Goal: Task Accomplishment & Management: Use online tool/utility

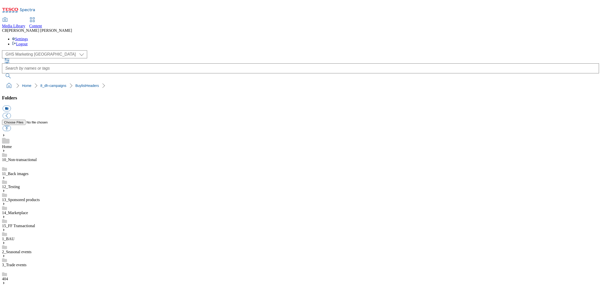
click at [11, 125] on button "button" at bounding box center [7, 128] width 8 height 6
type input "C:\fakepath\1754388846841-ad541592_Cune_LegoBrand_H_1184X333_V1.jpg"
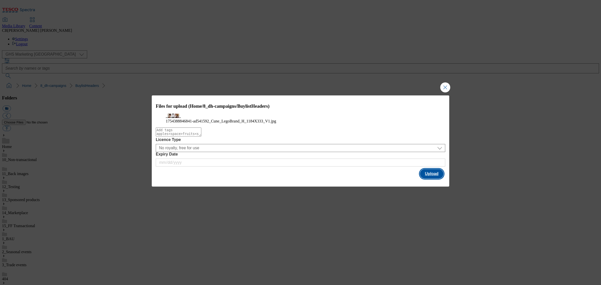
click at [431, 178] on button "Upload" at bounding box center [432, 174] width 24 height 10
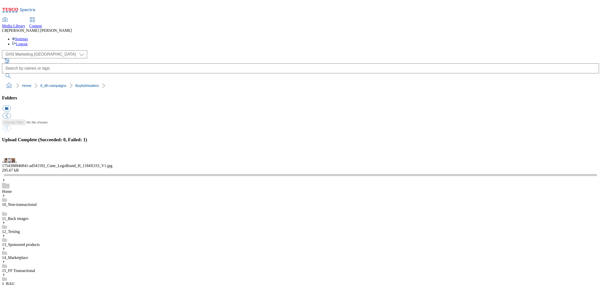
click at [10, 158] on button "button" at bounding box center [7, 155] width 8 height 5
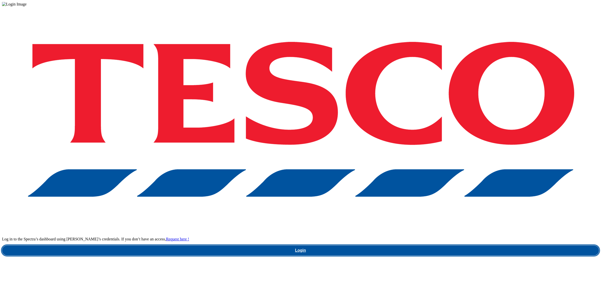
click at [451, 245] on link "Login" at bounding box center [300, 250] width 597 height 10
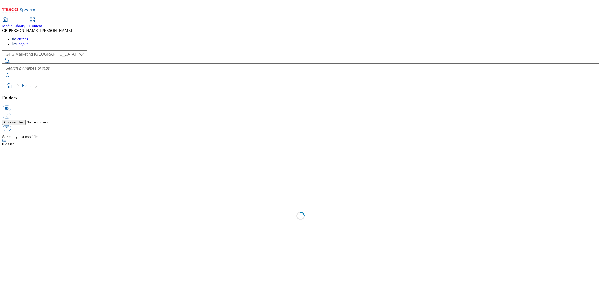
select select "flare-ghs-mktg"
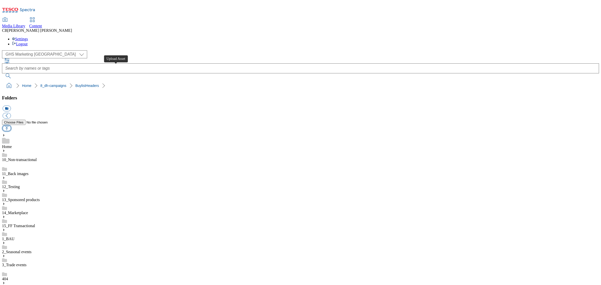
click at [11, 125] on button "button" at bounding box center [7, 128] width 8 height 6
type input "C:\fakepath\1754388846841-ad541592_Cune_LegoBrand_H_1184X333_V1.jpg"
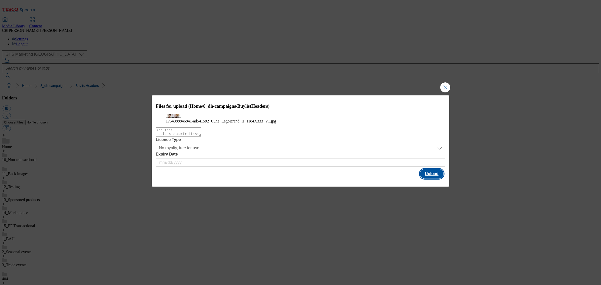
click at [427, 178] on button "Upload" at bounding box center [432, 174] width 24 height 10
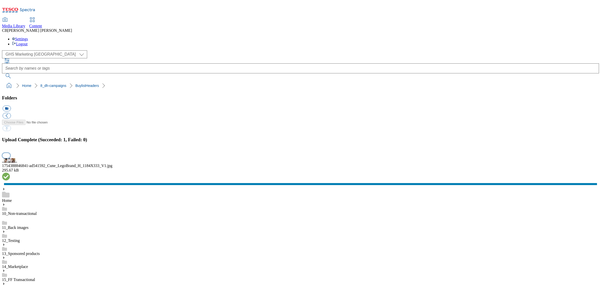
click at [10, 158] on button "button" at bounding box center [7, 155] width 8 height 5
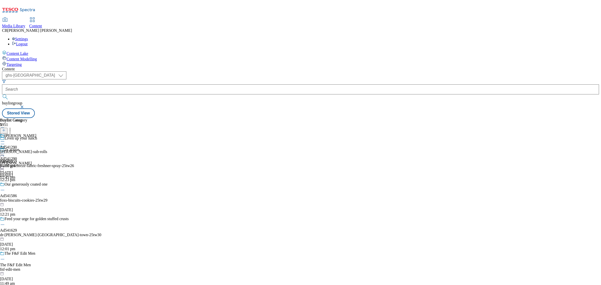
select select "ghs-[GEOGRAPHIC_DATA]"
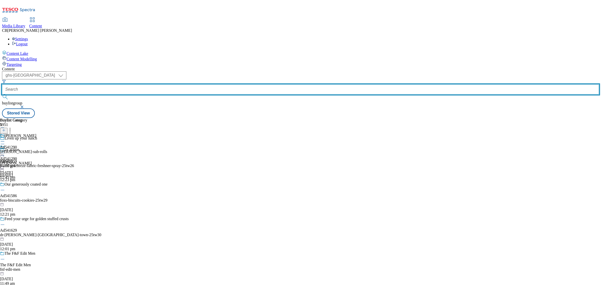
click at [126, 84] on input "text" at bounding box center [300, 89] width 597 height 10
paste input "hatch-mansfield-cune-25tw25"
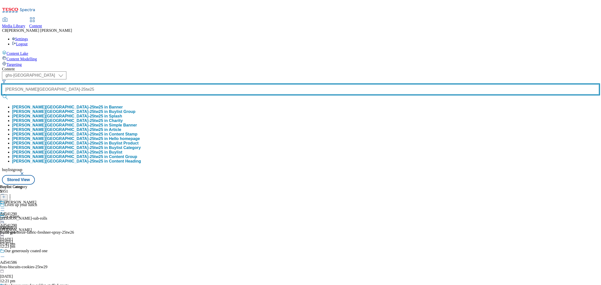
type input "hatch-mansfield-cune-25tw25"
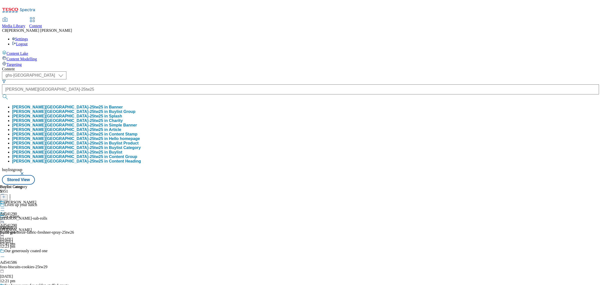
click at [121, 109] on button "hatch-mansfield-cune-25tw25 in Buylist Group" at bounding box center [73, 111] width 123 height 5
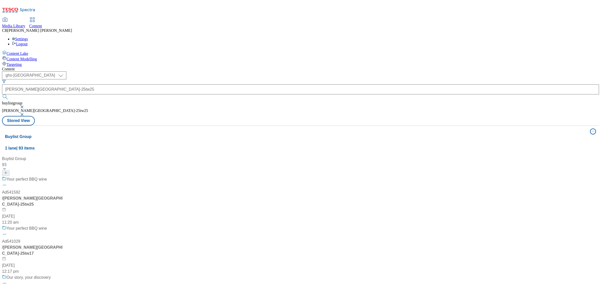
click at [96, 176] on div "Your perfect BBQ wine Ad541592 / hatch-mansfield-cune-25tw25 5 Aug 2025 11:20 am" at bounding box center [49, 200] width 94 height 49
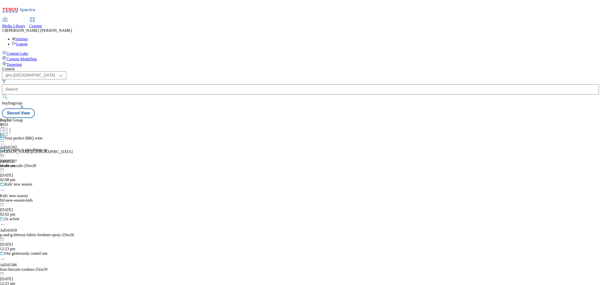
click at [5, 139] on icon at bounding box center [2, 141] width 5 height 5
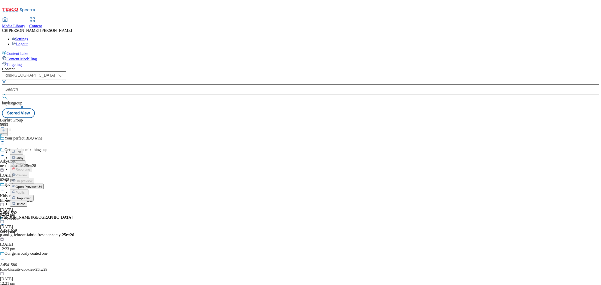
click at [23, 149] on button "Edit" at bounding box center [16, 152] width 13 height 6
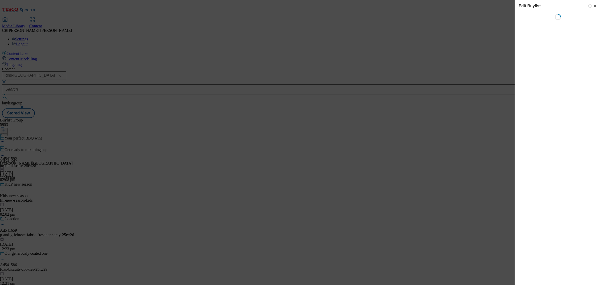
select select "tactical"
select select "supplier funded short term 1-3 weeks"
select select "dunnhumby"
select select "Banner"
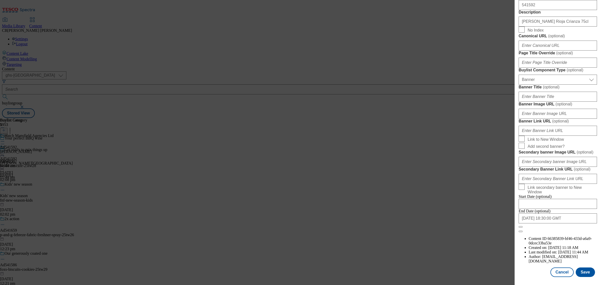
scroll to position [407, 0]
click at [555, 119] on input "Banner Image URL ( optional )" at bounding box center [557, 114] width 78 height 10
paste input "https://digitalcontent.api.tesco.com/v2/media/ghs-mktg/5f6846b4-2c9e-447c-939c-…"
type input "https://digitalcontent.api.tesco.com/v2/media/ghs-mktg/5f6846b4-2c9e-447c-939c-…"
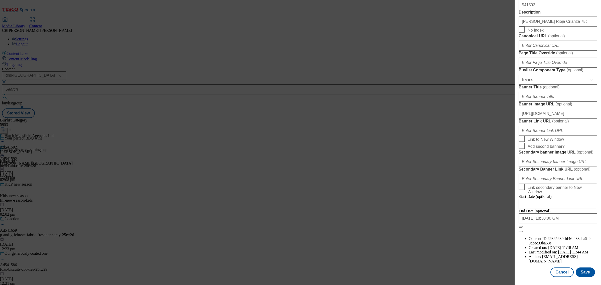
click at [582, 132] on form "Label Ad541592 Tracking Name DH_AD541592 Friendly Name hatch-mansfield Buylist …" at bounding box center [557, 25] width 78 height 414
click at [581, 270] on button "Save" at bounding box center [584, 272] width 19 height 10
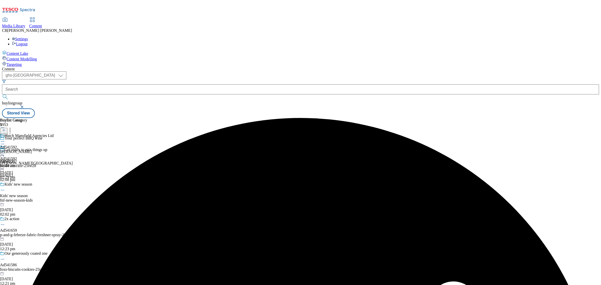
click at [5, 150] on icon at bounding box center [2, 152] width 5 height 5
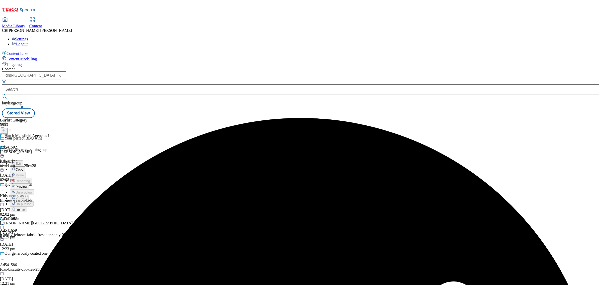
click at [27, 185] on span "Preview" at bounding box center [22, 187] width 12 height 4
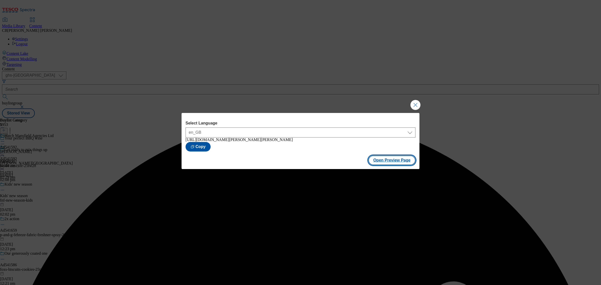
click at [391, 163] on button "Open Preview Page" at bounding box center [391, 160] width 47 height 10
click at [414, 104] on button "Close Modal" at bounding box center [415, 105] width 10 height 10
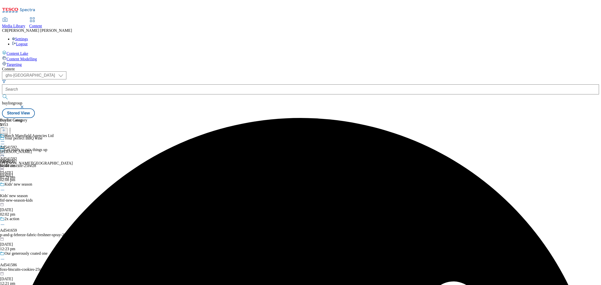
click at [5, 150] on icon at bounding box center [2, 152] width 5 height 5
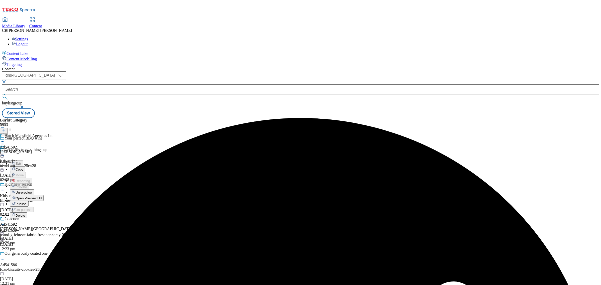
click at [27, 202] on span "Publish" at bounding box center [21, 204] width 11 height 4
